Goal: Task Accomplishment & Management: Use online tool/utility

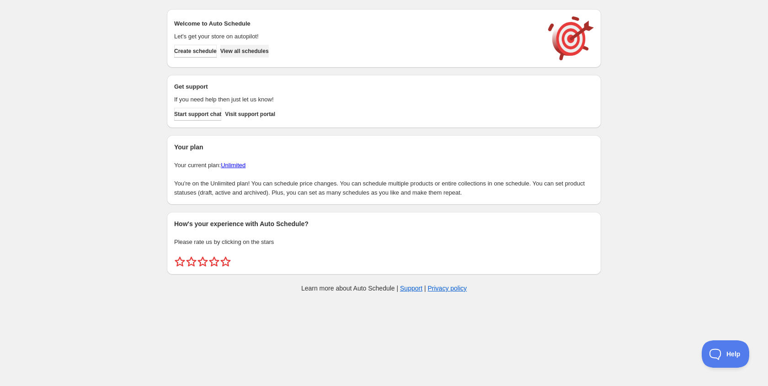
click at [267, 49] on span "View all schedules" at bounding box center [244, 51] width 48 height 7
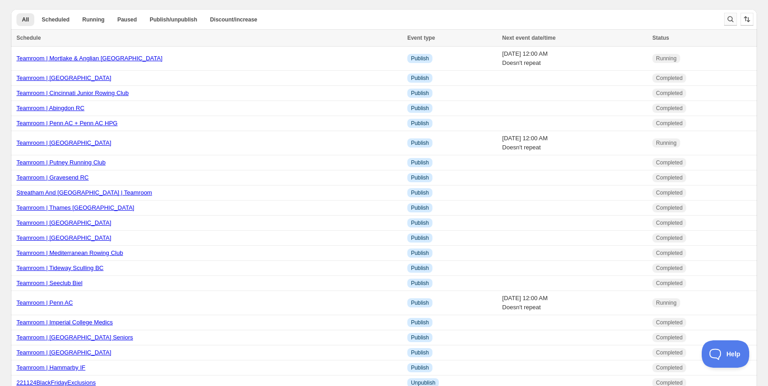
click at [730, 20] on icon "Search and filter results" at bounding box center [730, 19] width 9 height 9
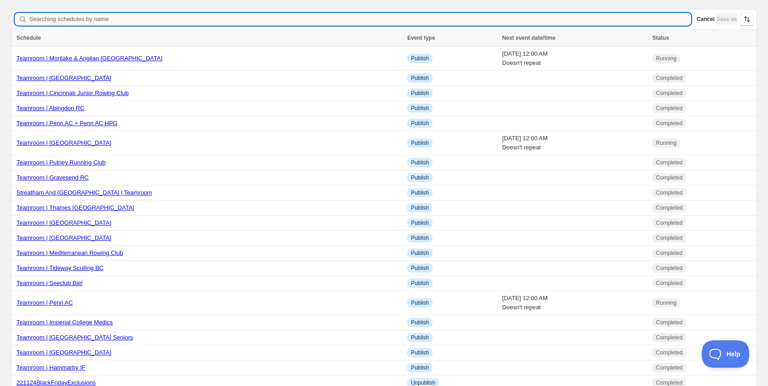
click at [89, 19] on input "Searching schedules by name" at bounding box center [360, 19] width 662 height 13
type input "City Of Cambridg"
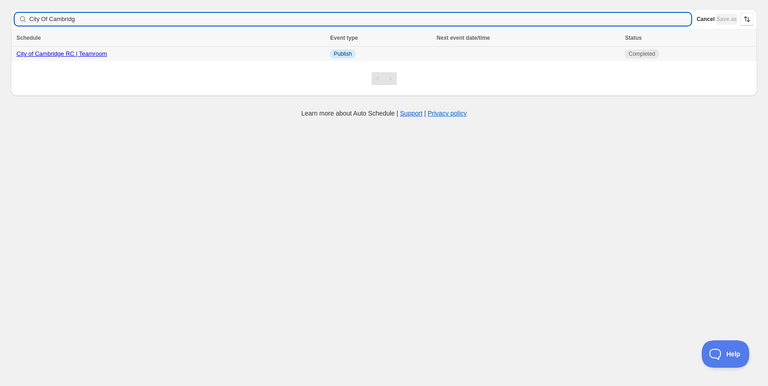
click at [38, 53] on link "City of Cambridge RC | Teamroom" at bounding box center [61, 53] width 90 height 7
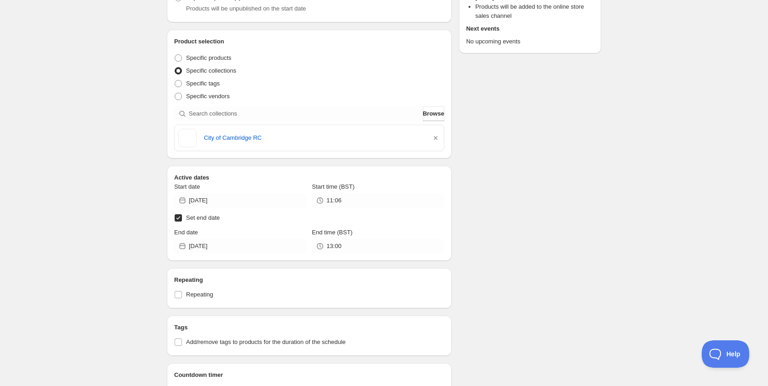
scroll to position [167, 0]
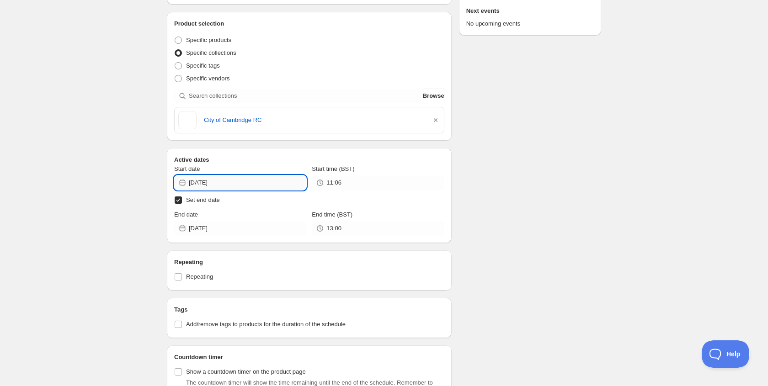
click at [258, 180] on input "[DATE]" at bounding box center [247, 182] width 117 height 15
click at [294, 202] on icon "Show next month, December 2024" at bounding box center [294, 204] width 9 height 9
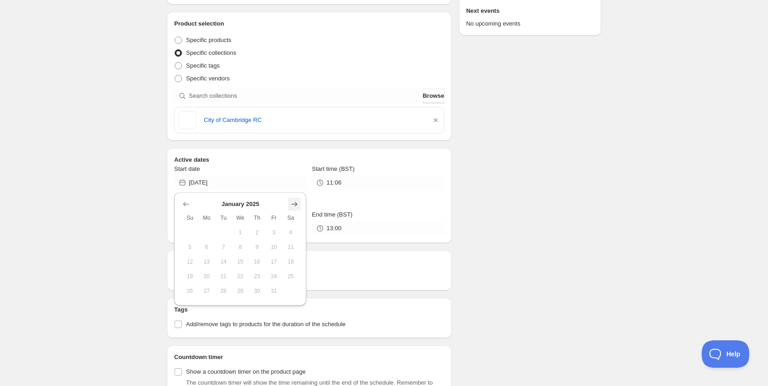
click at [294, 202] on icon "Show next month, February 2025" at bounding box center [294, 204] width 9 height 9
click at [294, 202] on icon "Show next month, March 2025" at bounding box center [294, 204] width 9 height 9
click at [294, 202] on icon "Show next month, May 2025" at bounding box center [294, 204] width 9 height 9
click at [294, 202] on icon "Show next month, June 2025" at bounding box center [294, 204] width 9 height 9
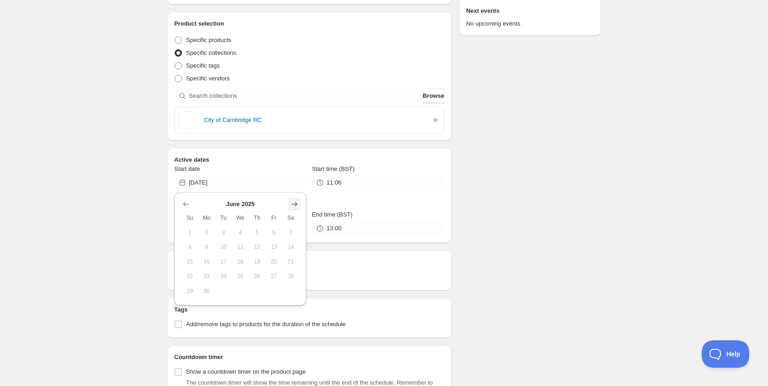
click at [294, 202] on icon "Show next month, July 2025" at bounding box center [294, 204] width 9 height 9
click at [294, 202] on icon "Show next month, August 2025" at bounding box center [294, 204] width 9 height 9
click at [294, 202] on icon "Show next month, September 2025" at bounding box center [294, 204] width 9 height 9
click at [209, 243] on button "6" at bounding box center [206, 247] width 17 height 15
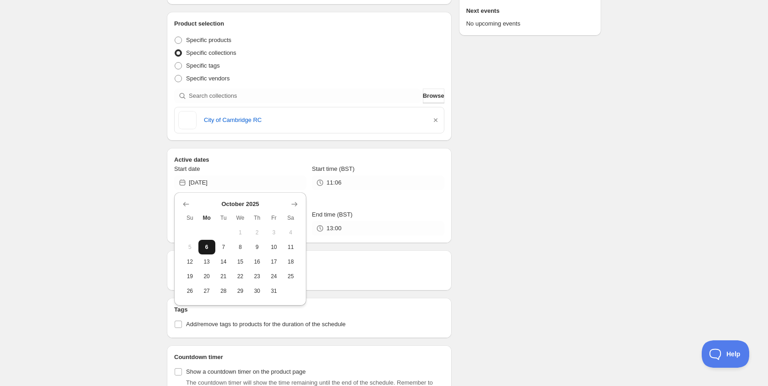
type input "[DATE]"
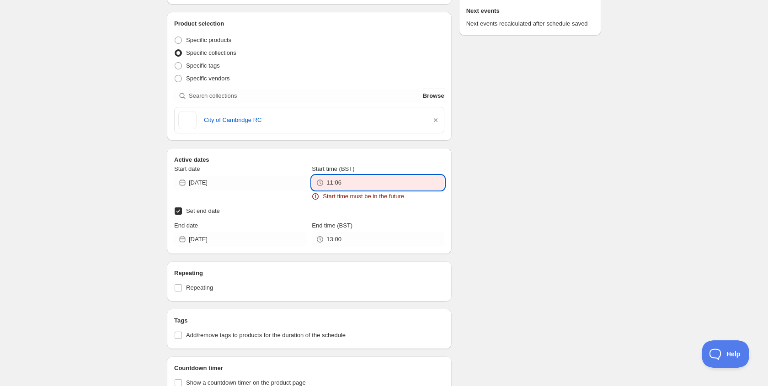
click at [350, 186] on input "11:06" at bounding box center [384, 182] width 117 height 15
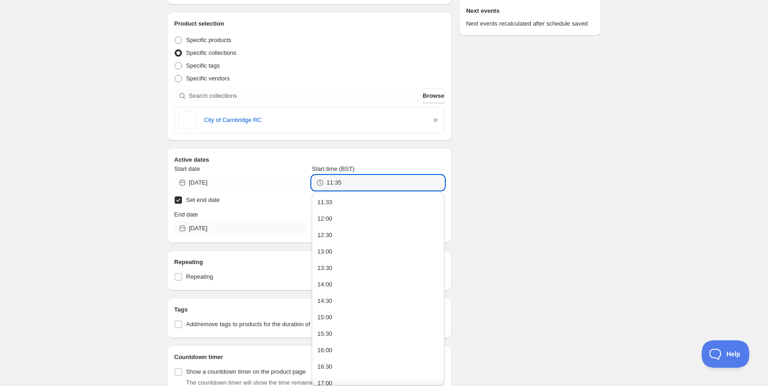
type input "11:35"
click at [231, 229] on input "[DATE]" at bounding box center [247, 228] width 117 height 15
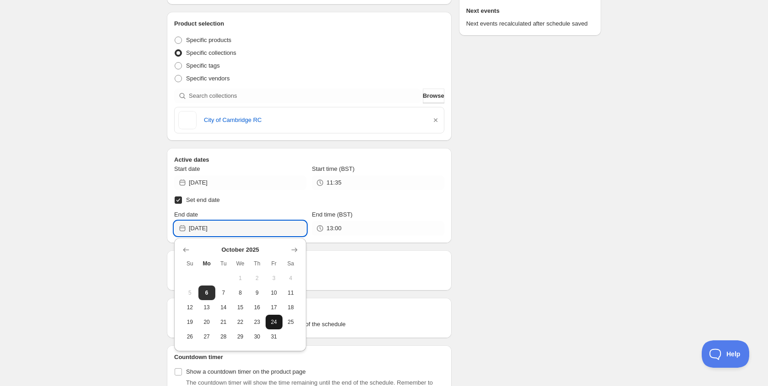
click at [276, 326] on button "24" at bounding box center [273, 322] width 17 height 15
type input "[DATE]"
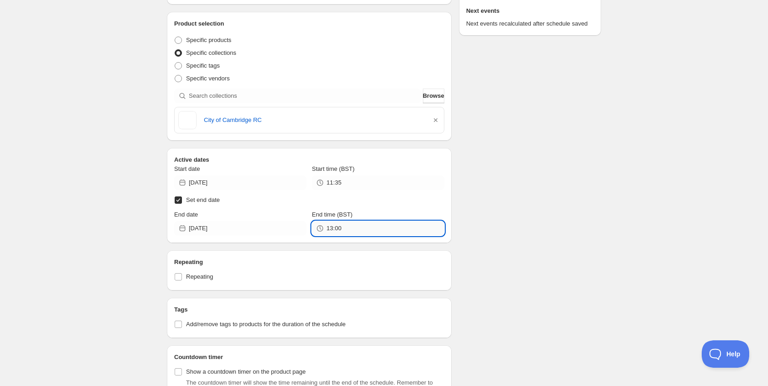
click at [332, 227] on input "13:00" at bounding box center [384, 228] width 117 height 15
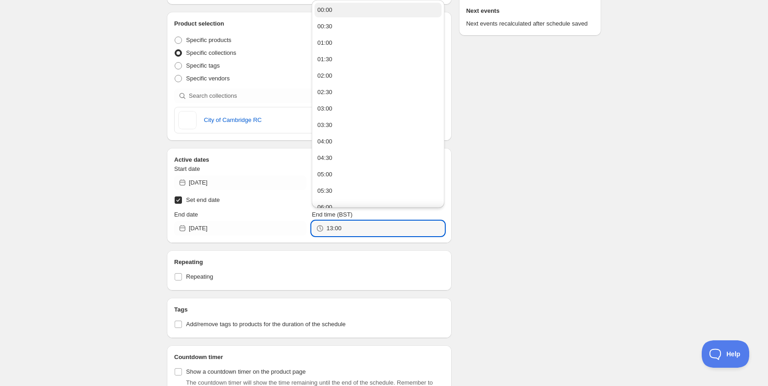
click at [324, 6] on div "00:00" at bounding box center [324, 9] width 15 height 9
type input "00:00"
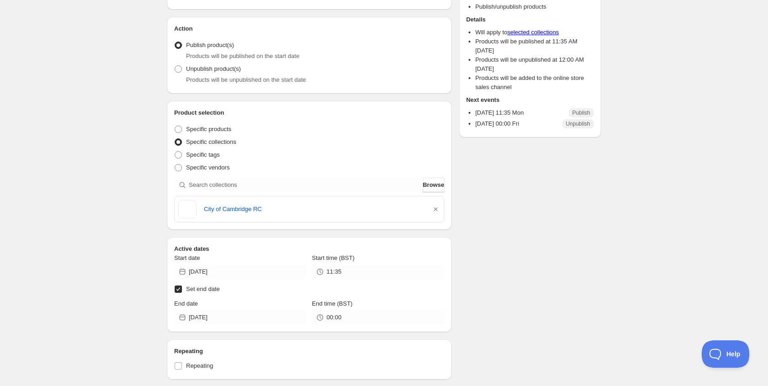
scroll to position [0, 0]
